Goal: Obtain resource: Obtain resource

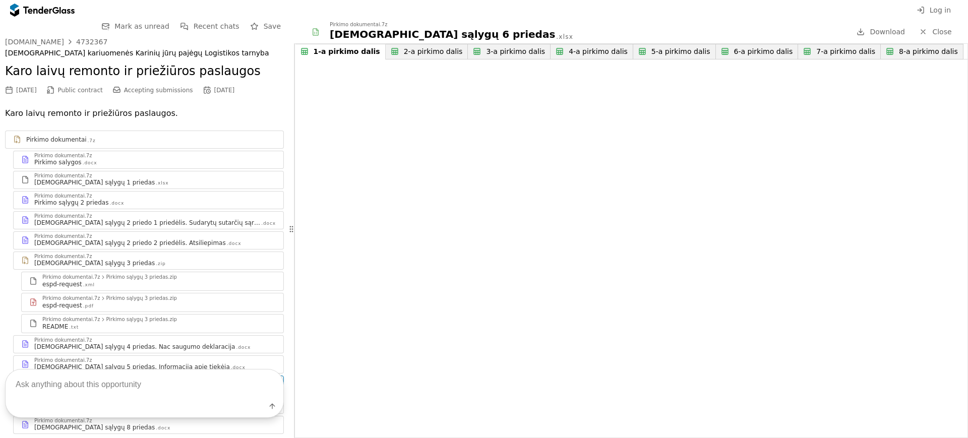
click at [264, 27] on span "Save" at bounding box center [272, 26] width 17 height 8
click at [118, 244] on div "[DEMOGRAPHIC_DATA] sąlygų 2 priedo 2 priedėlis. Atsiliepimas" at bounding box center [130, 243] width 192 height 8
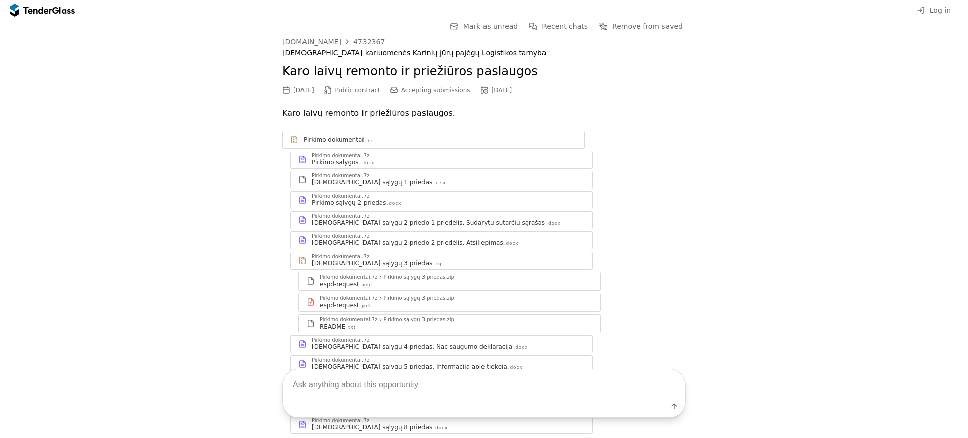
click at [411, 194] on div "Pirkimo dokumentai.7z" at bounding box center [448, 196] width 273 height 5
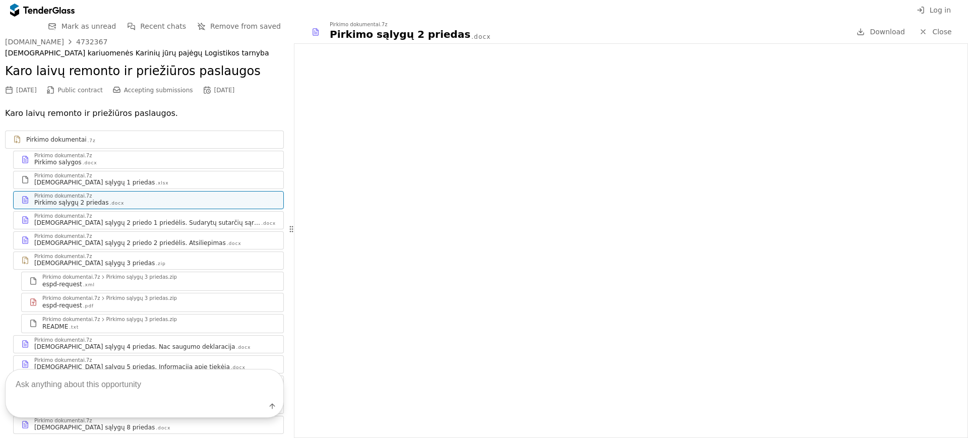
click at [33, 133] on div "Pirkimo dokumentai .7z" at bounding box center [145, 139] width 278 height 13
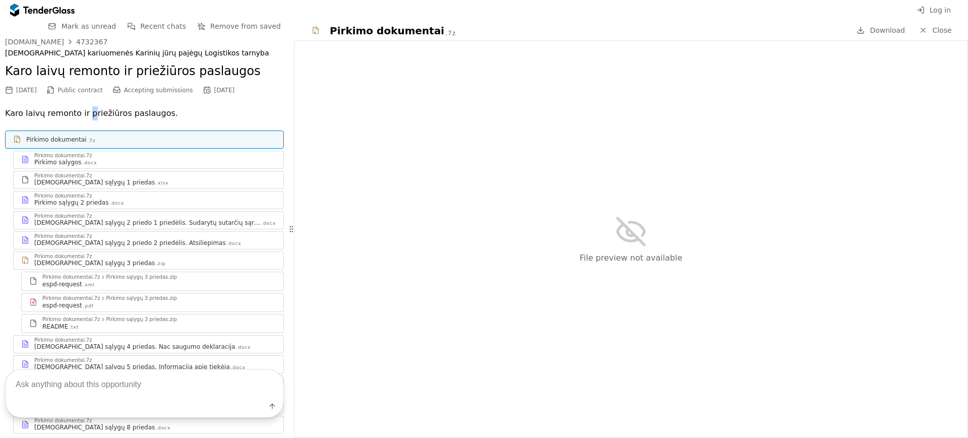
drag, startPoint x: 85, startPoint y: 133, endPoint x: 85, endPoint y: 114, distance: 18.1
click at [85, 114] on p "Karo laivų remonto ir priežiūros paslaugos." at bounding box center [144, 113] width 279 height 14
click at [86, 39] on div "4732367" at bounding box center [91, 41] width 31 height 7
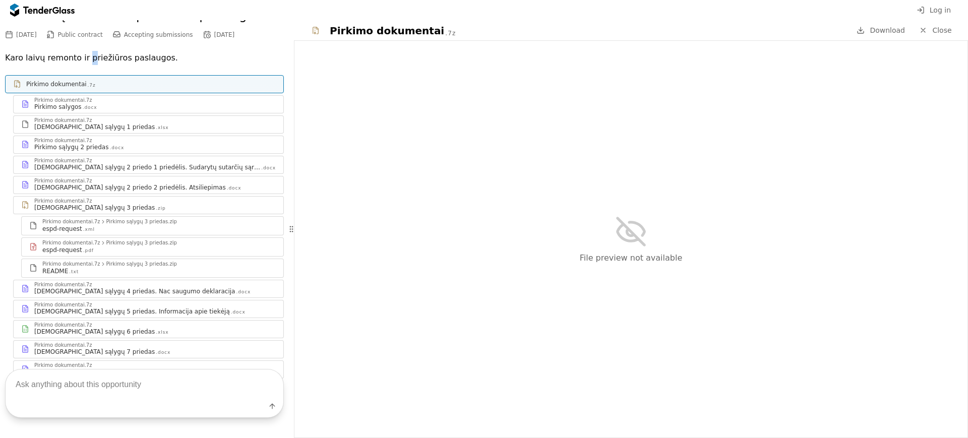
scroll to position [101, 0]
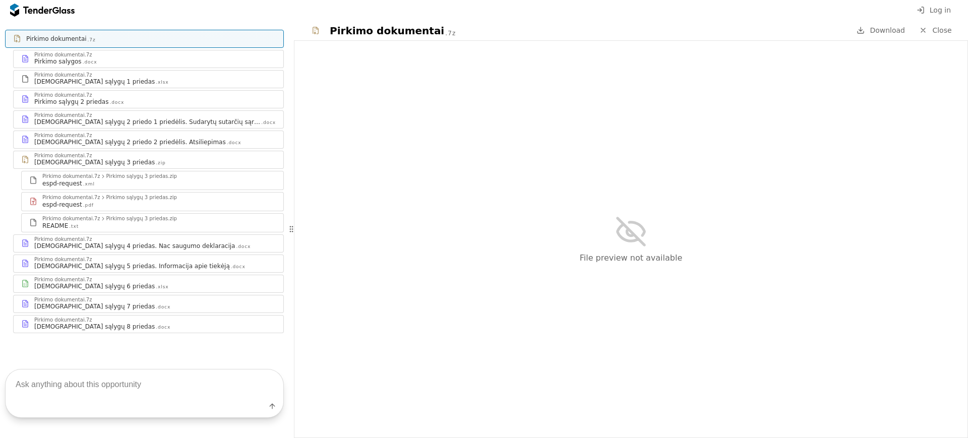
click at [128, 279] on div "Pirkimo dokumentai.7z" at bounding box center [154, 279] width 241 height 5
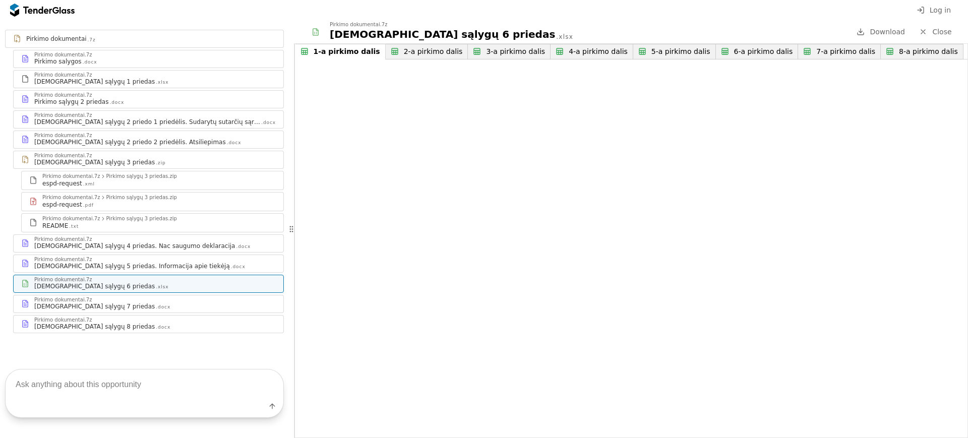
click at [579, 56] on button "4-a pirkimo dalis" at bounding box center [591, 52] width 83 height 16
click at [485, 50] on div "3-a pirkimo dalis" at bounding box center [507, 51] width 59 height 9
click at [816, 47] on div "7-a pirkimo dalis" at bounding box center [845, 51] width 59 height 9
click at [332, 53] on div "1-a pirkimo dalis" at bounding box center [343, 51] width 59 height 9
click at [495, 57] on button "3-a pirkimo dalis" at bounding box center [505, 52] width 90 height 16
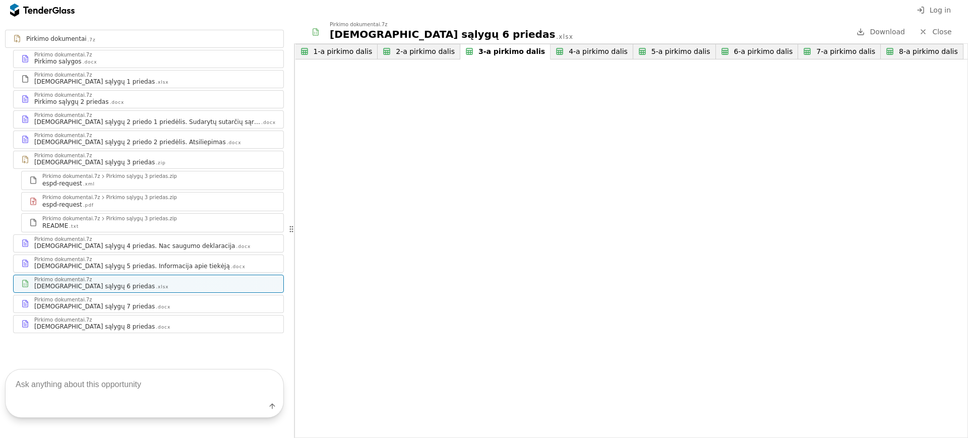
click at [816, 48] on div "7-a pirkimo dalis" at bounding box center [845, 51] width 59 height 9
click at [891, 50] on div "8-a pirkimo dalis" at bounding box center [924, 51] width 67 height 9
click at [591, 39] on div "Pirkimo sąlygų 6 priedas .xlsx" at bounding box center [585, 34] width 511 height 14
click at [672, 45] on button "5-a pirkimo dalis" at bounding box center [666, 52] width 83 height 16
click at [353, 51] on div "1-a pirkimo dalis" at bounding box center [343, 51] width 59 height 9
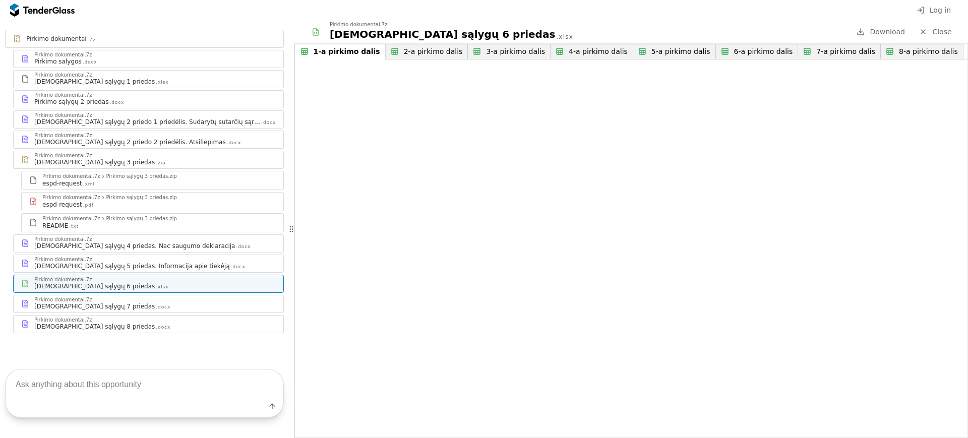
click at [168, 98] on div "Pirkimo sąlygų 2 priedas .docx" at bounding box center [154, 102] width 241 height 8
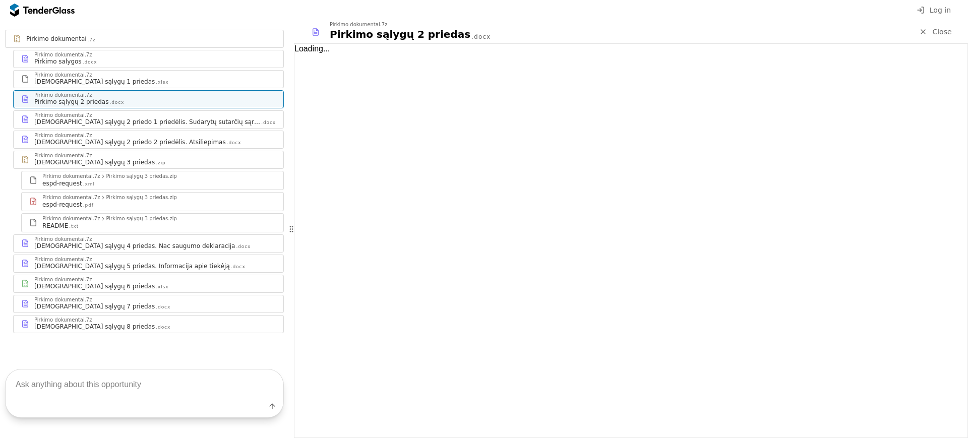
click at [134, 326] on div "Pirkimo sąlygų 8 priedas .docx" at bounding box center [154, 327] width 241 height 8
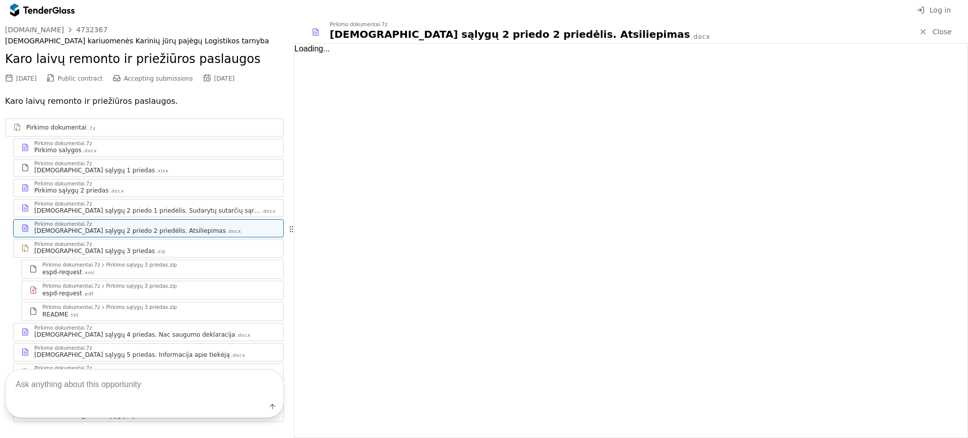
click at [30, 4] on div at bounding box center [42, 10] width 65 height 16
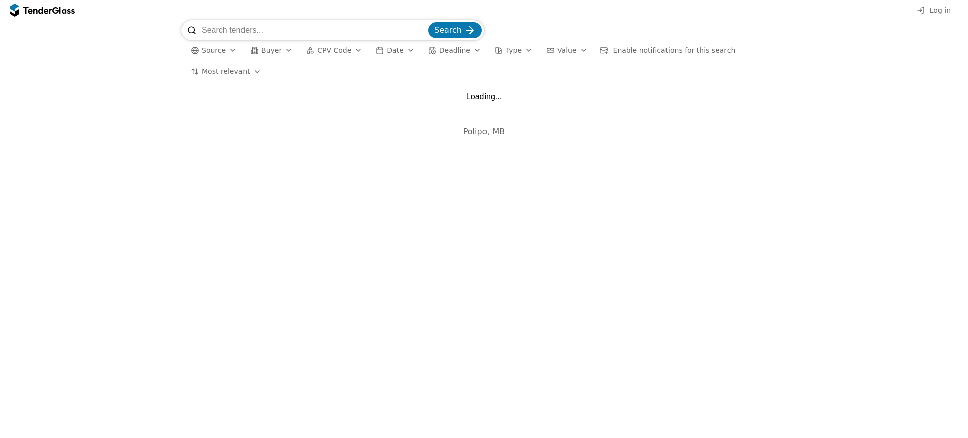
click at [317, 24] on input "search" at bounding box center [314, 30] width 224 height 20
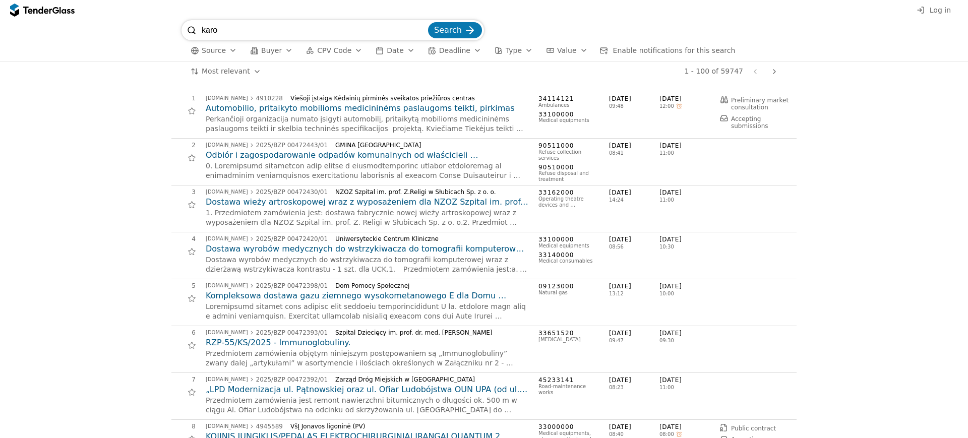
type input "karo"
click at [428, 22] on button "Search" at bounding box center [455, 30] width 54 height 16
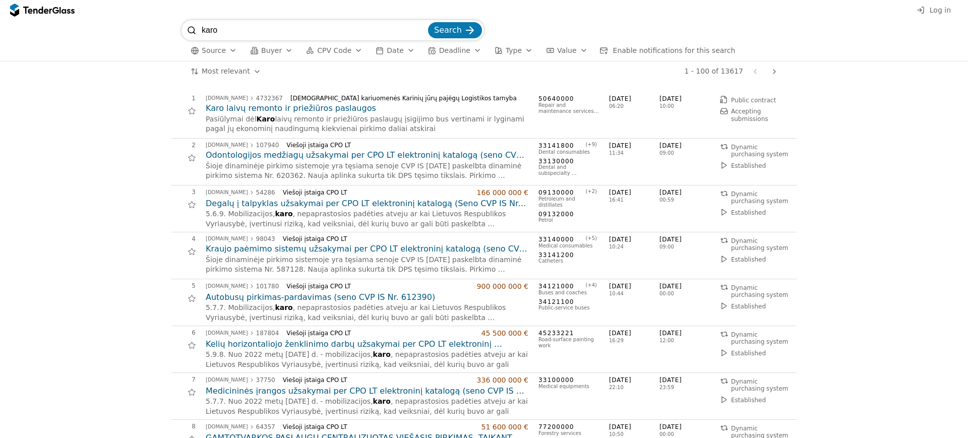
click at [307, 107] on h2 "Karo laivų remonto ir priežiūros paslaugos" at bounding box center [367, 108] width 323 height 11
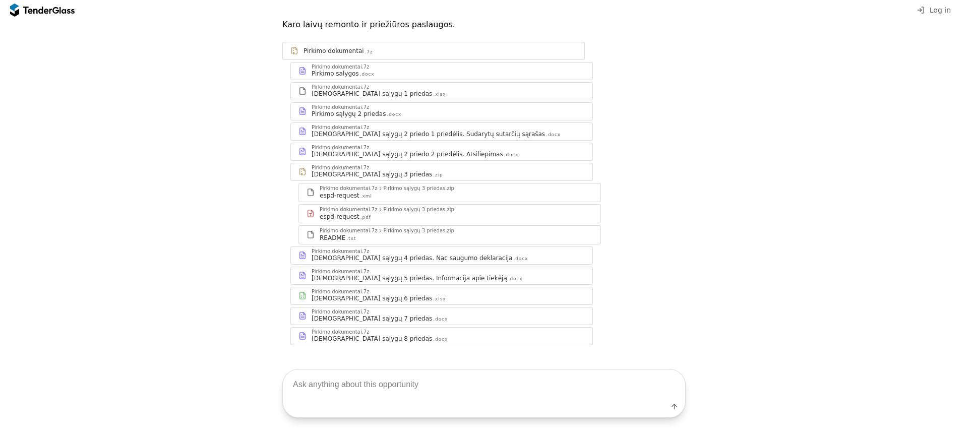
scroll to position [89, 0]
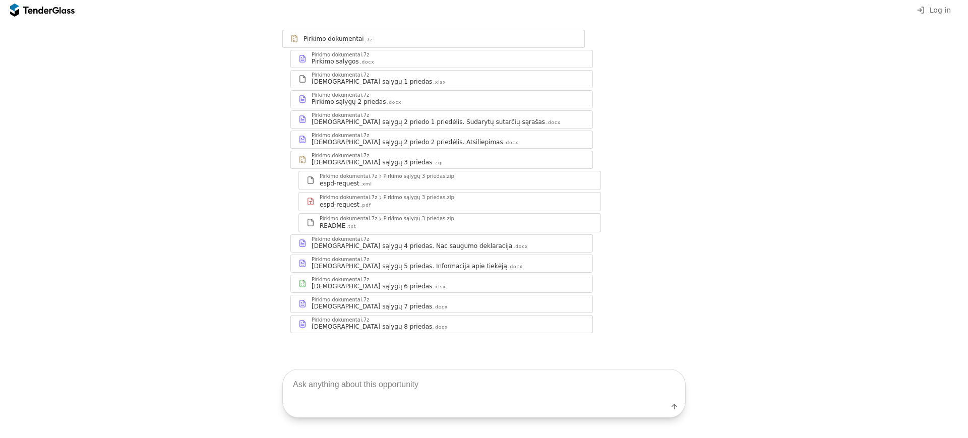
click at [359, 306] on div "[DEMOGRAPHIC_DATA] sąlygų 7 priedas" at bounding box center [372, 306] width 120 height 8
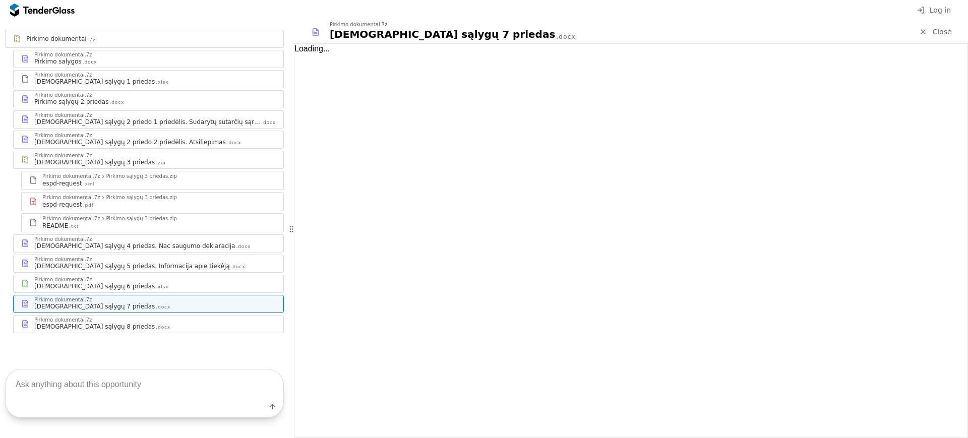
scroll to position [101, 0]
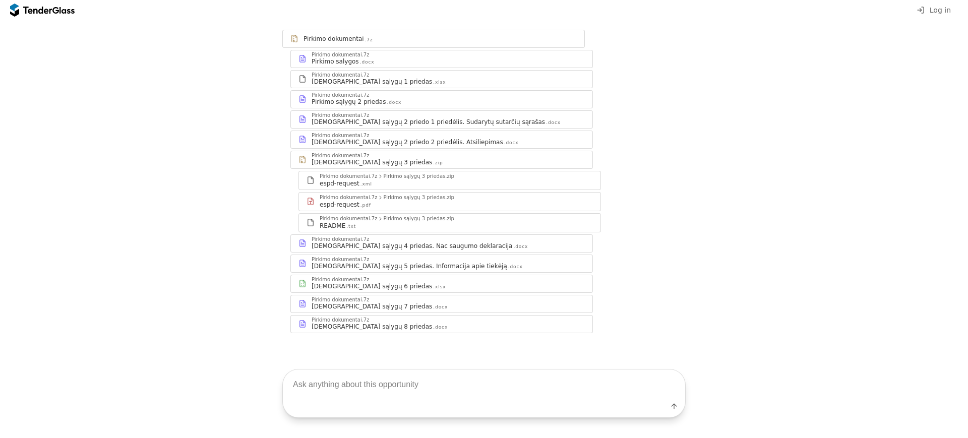
click at [412, 299] on div "Pirkimo dokumentai.7z" at bounding box center [448, 299] width 273 height 5
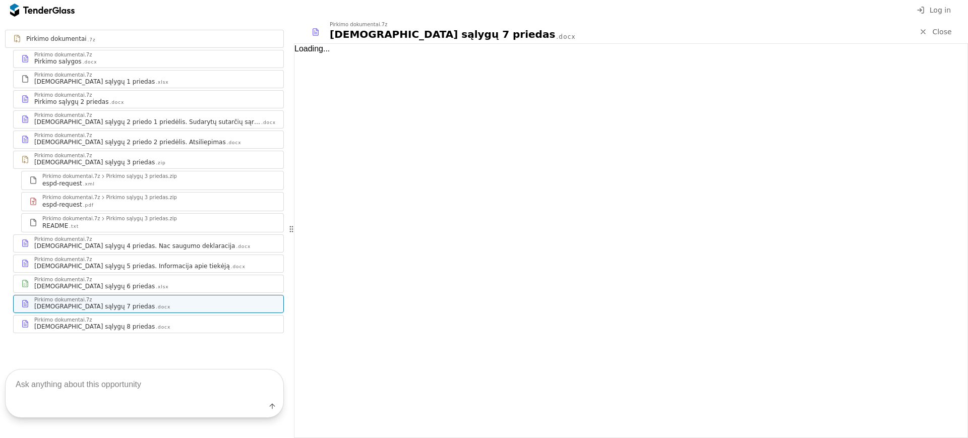
click at [154, 321] on div "Pirkimo dokumentai.7z" at bounding box center [154, 320] width 241 height 5
